Goal: Navigation & Orientation: Find specific page/section

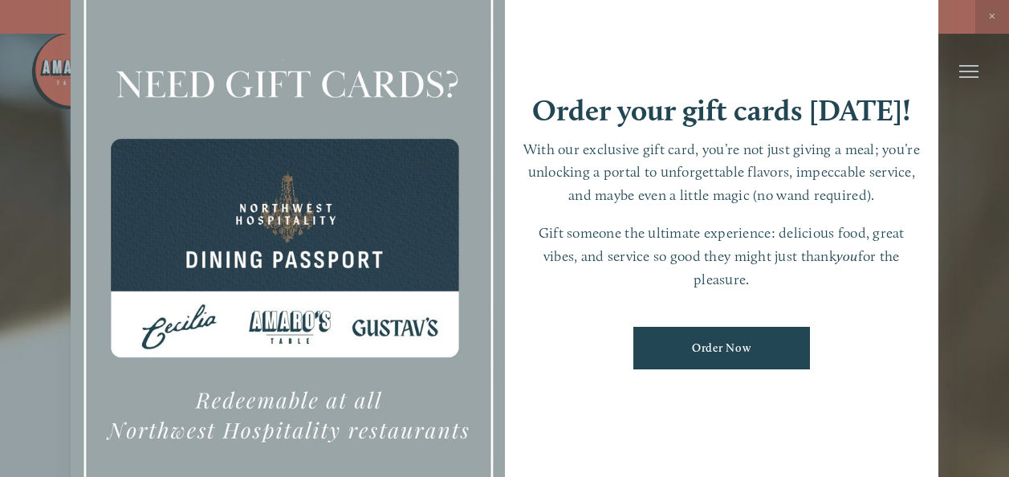
click at [972, 67] on div at bounding box center [504, 238] width 1009 height 477
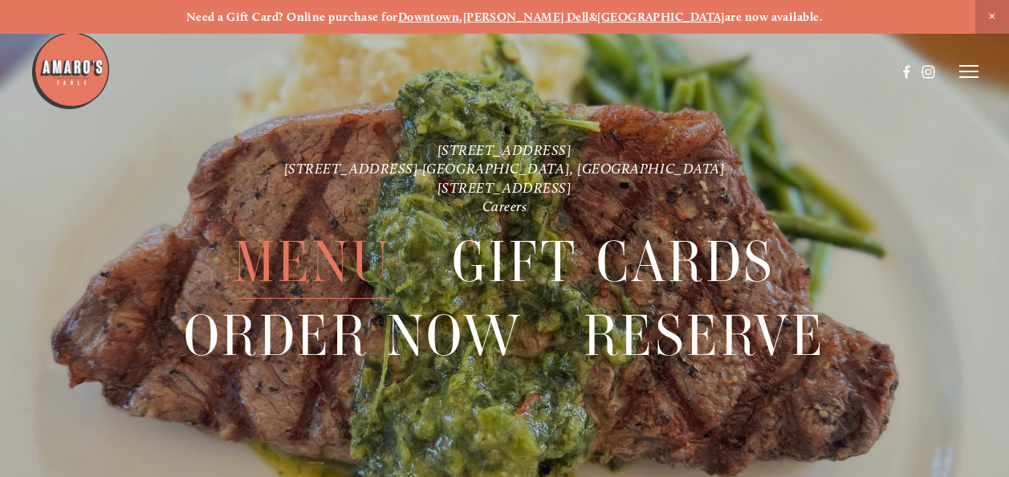
click at [344, 262] on span "Menu" at bounding box center [312, 262] width 157 height 73
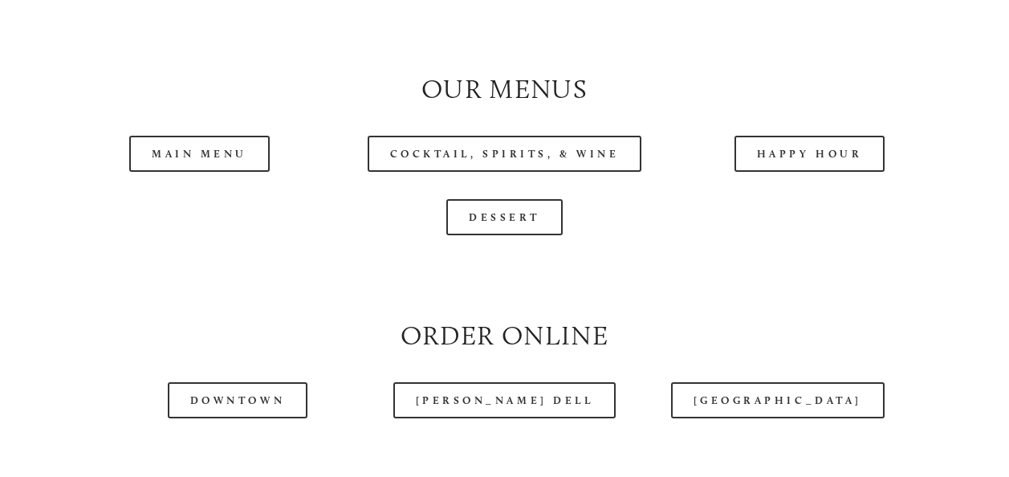
scroll to position [1540, 0]
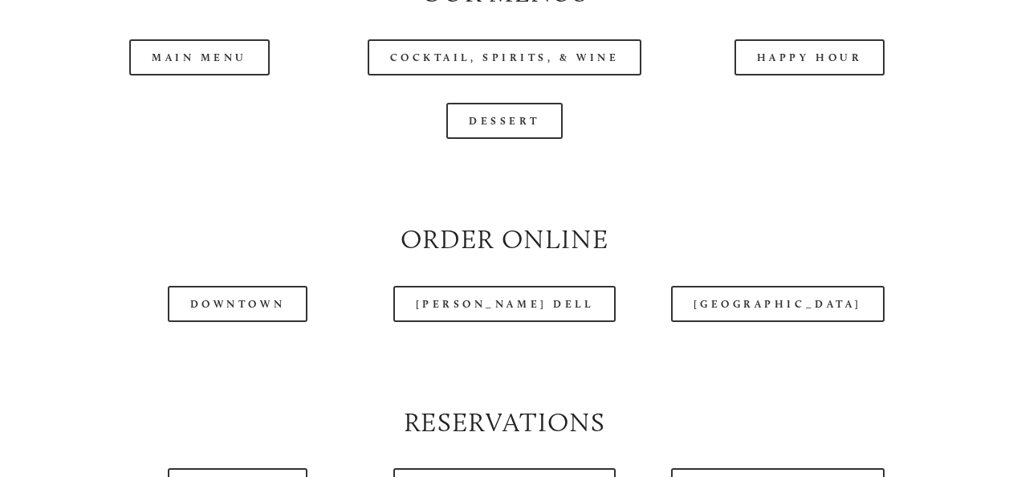
click at [171, 101] on header "Menu Order Now Visit Gallery 0" at bounding box center [505, 31] width 949 height 143
click at [179, 96] on header "Menu Order Now Visit Gallery 0" at bounding box center [505, 31] width 949 height 143
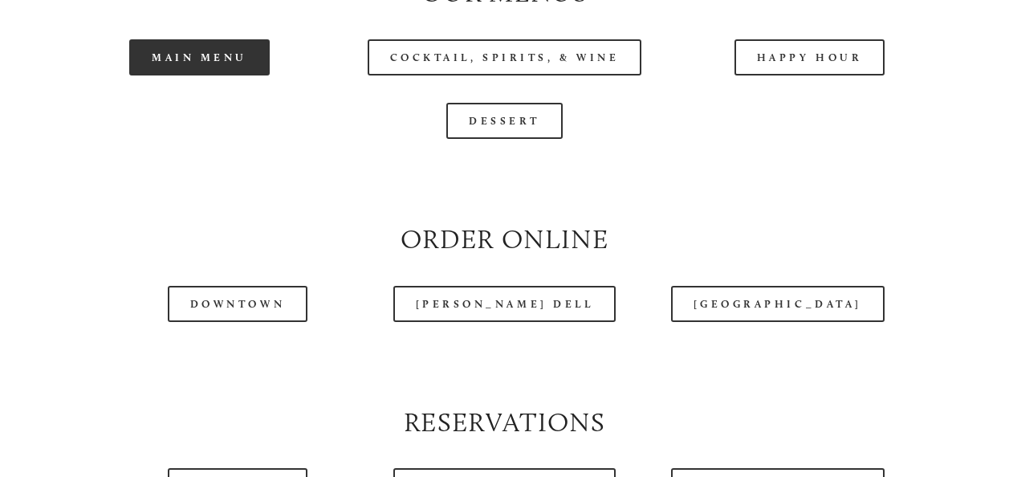
click at [222, 75] on link "Main Menu" at bounding box center [199, 57] width 140 height 36
